Goal: Find specific page/section: Find specific page/section

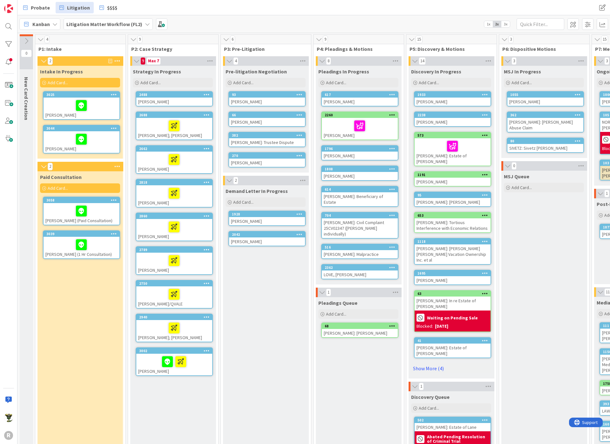
click at [60, 242] on div at bounding box center [81, 244] width 72 height 13
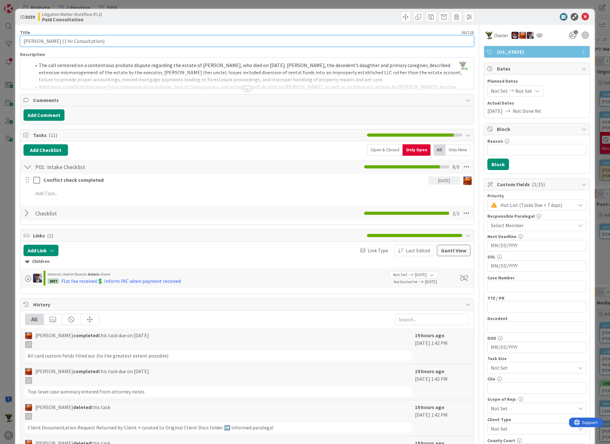
drag, startPoint x: 64, startPoint y: 40, endPoint x: 101, endPoint y: 39, distance: 36.9
click at [101, 39] on input "[PERSON_NAME] (1 Hr Consultation)" at bounding box center [247, 40] width 454 height 11
type input "[PERSON_NAME] (Paid Consultation)"
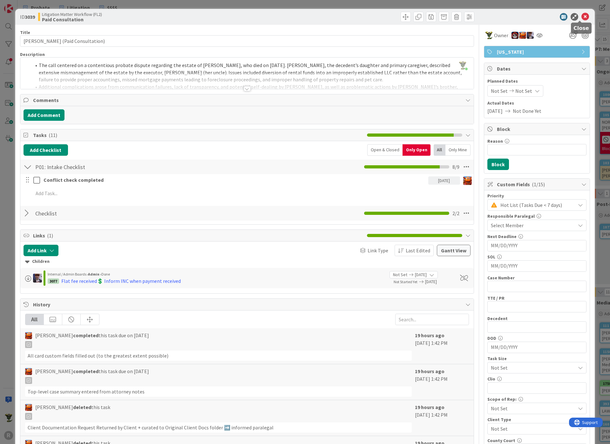
click at [582, 14] on icon at bounding box center [586, 17] width 8 height 8
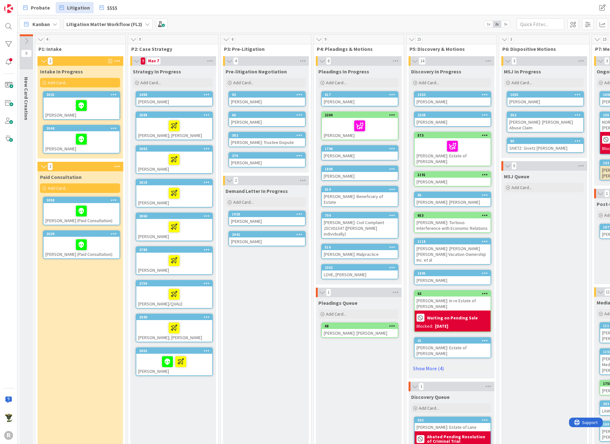
click at [186, 37] on div "9" at bounding box center [173, 40] width 90 height 10
click at [215, 13] on div "Probate Litigation $$$$" at bounding box center [187, 7] width 337 height 11
